Goal: Task Accomplishment & Management: Manage account settings

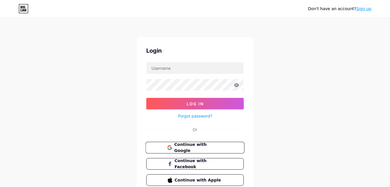
click at [205, 145] on span "Continue with Google" at bounding box center [198, 148] width 48 height 12
click at [191, 150] on span "Continue with Google" at bounding box center [198, 148] width 48 height 12
